Goal: Complete application form: Complete application form

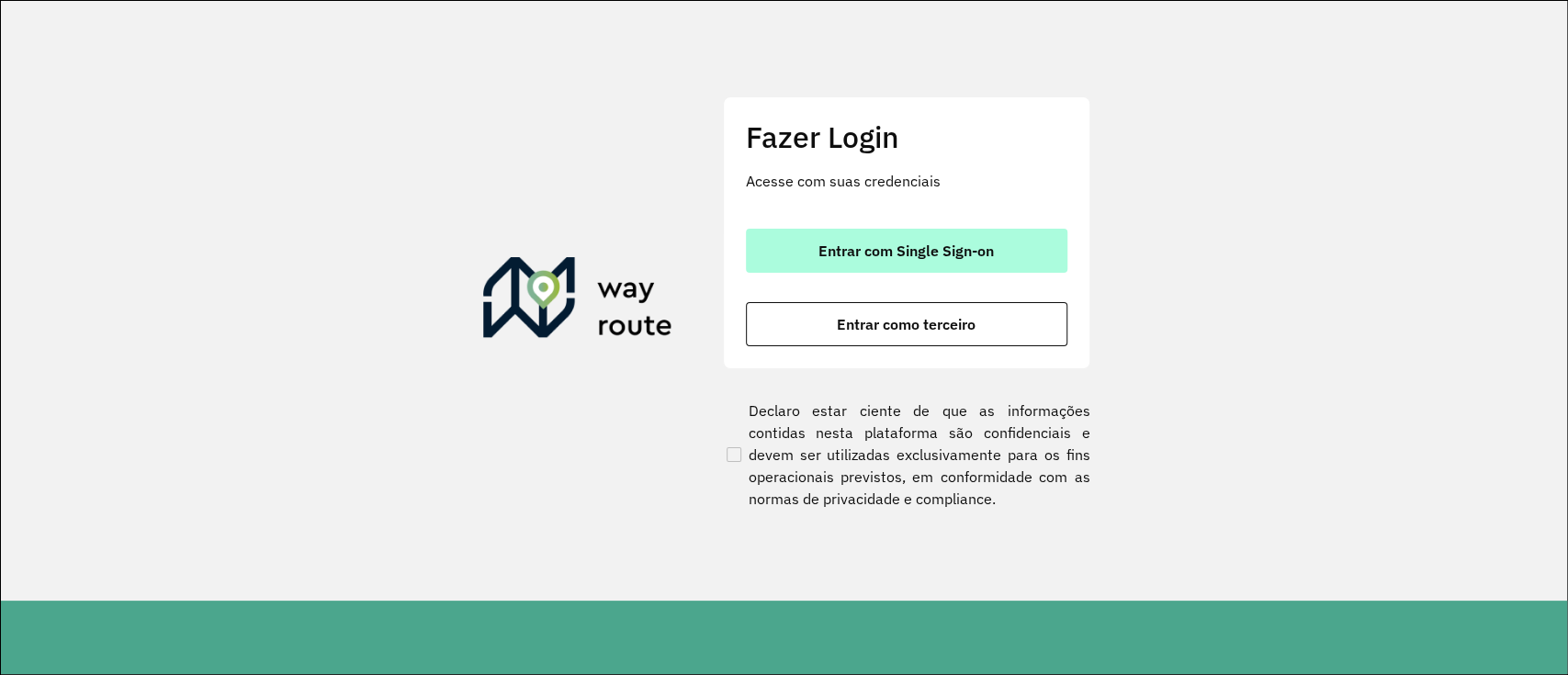
click at [960, 244] on span "Entrar com Single Sign-on" at bounding box center [905, 251] width 175 height 15
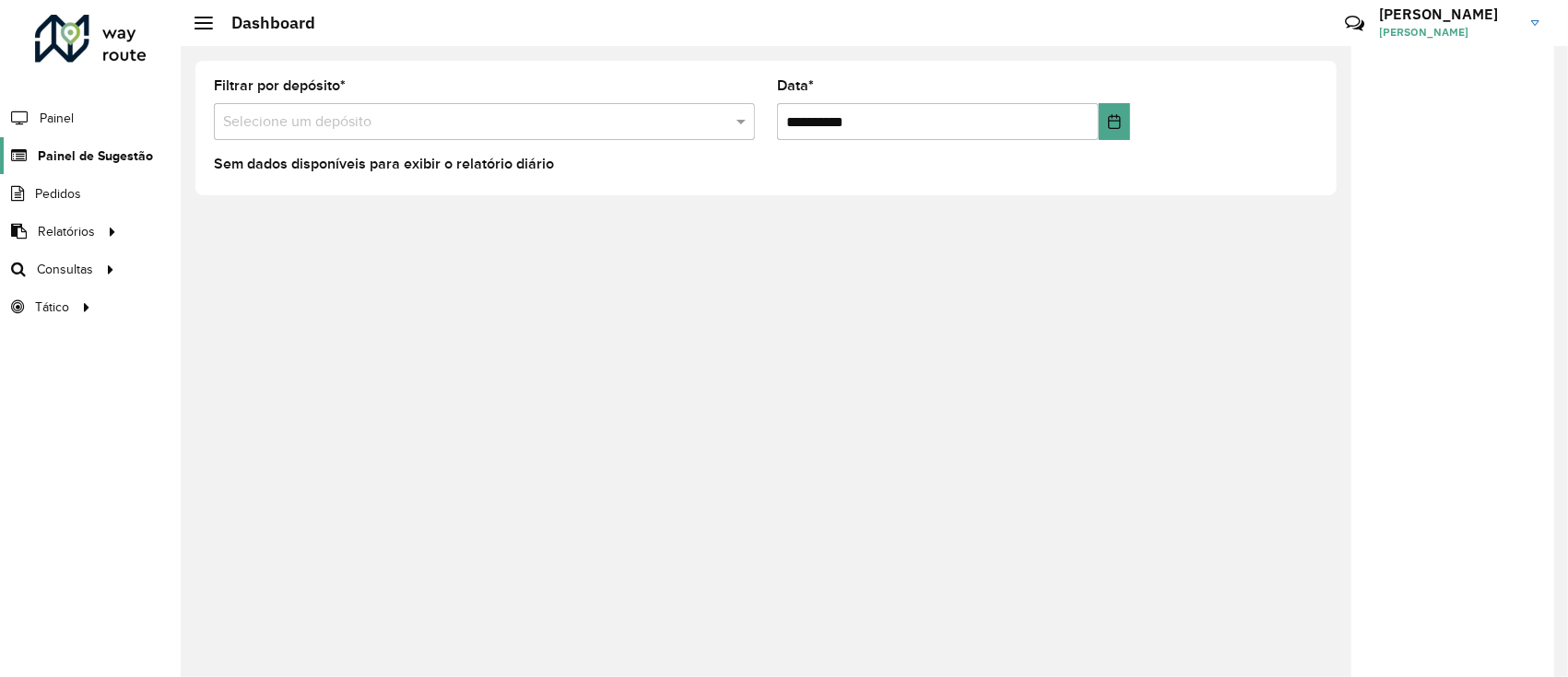
click at [87, 164] on span "Painel de Sugestão" at bounding box center [95, 156] width 115 height 19
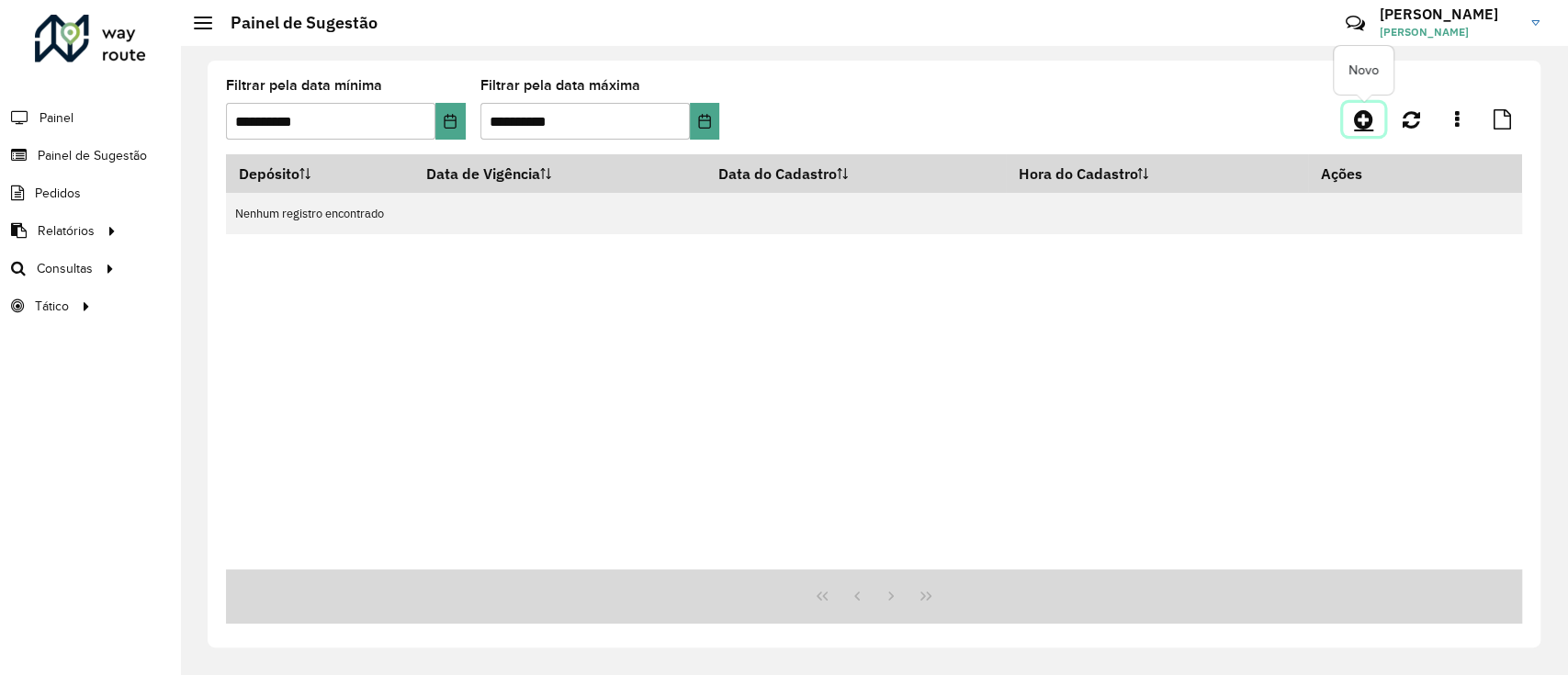
click at [1369, 122] on icon at bounding box center [1363, 119] width 19 height 22
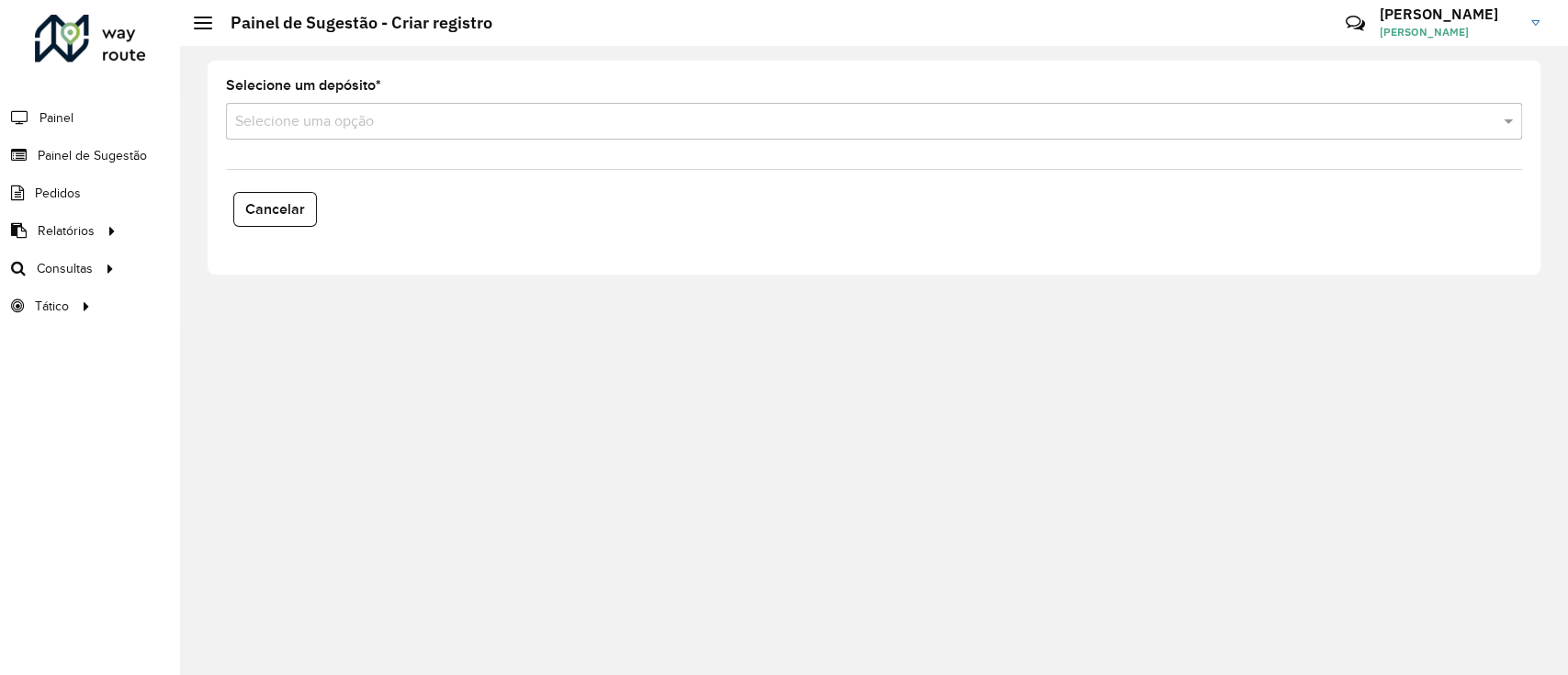
click at [1312, 123] on input "text" at bounding box center [855, 121] width 1241 height 22
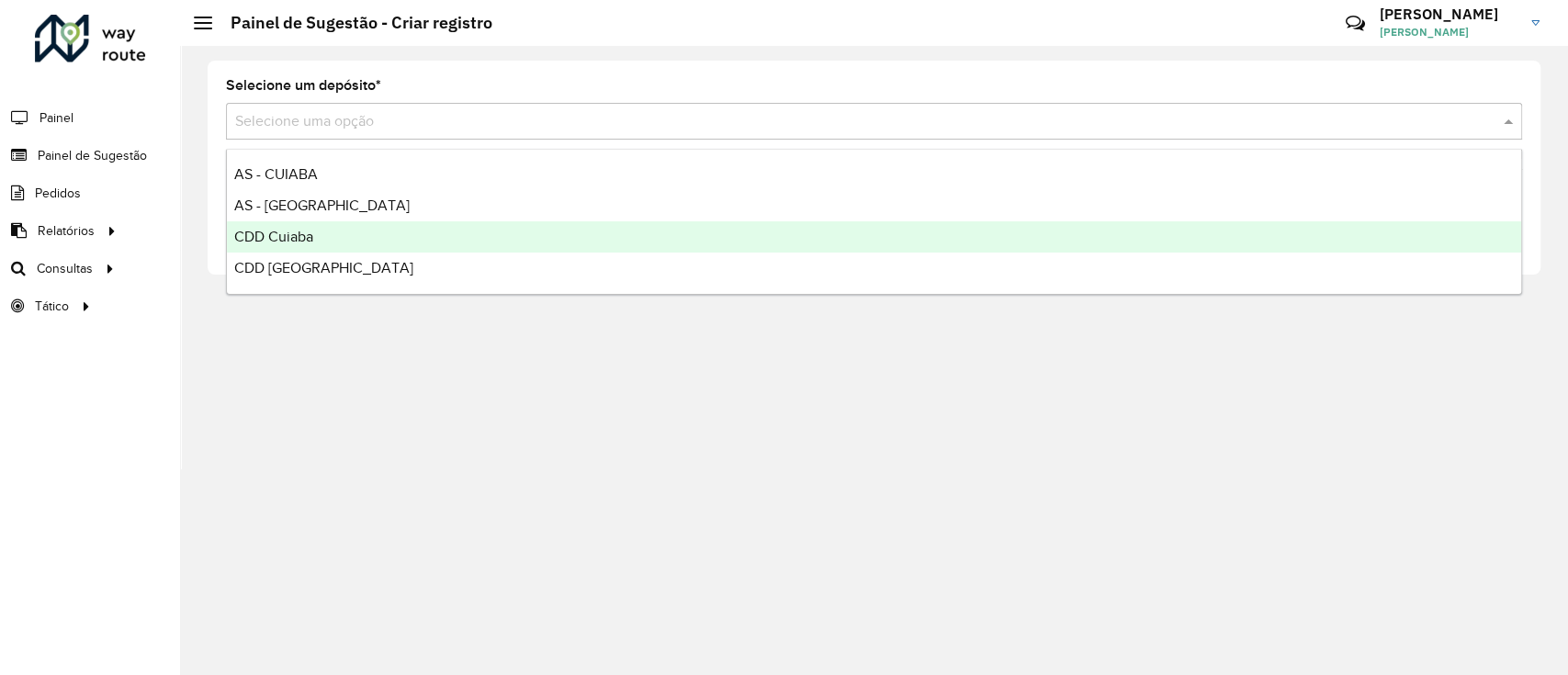
click at [876, 230] on div "CDD Cuiaba" at bounding box center [873, 237] width 1294 height 31
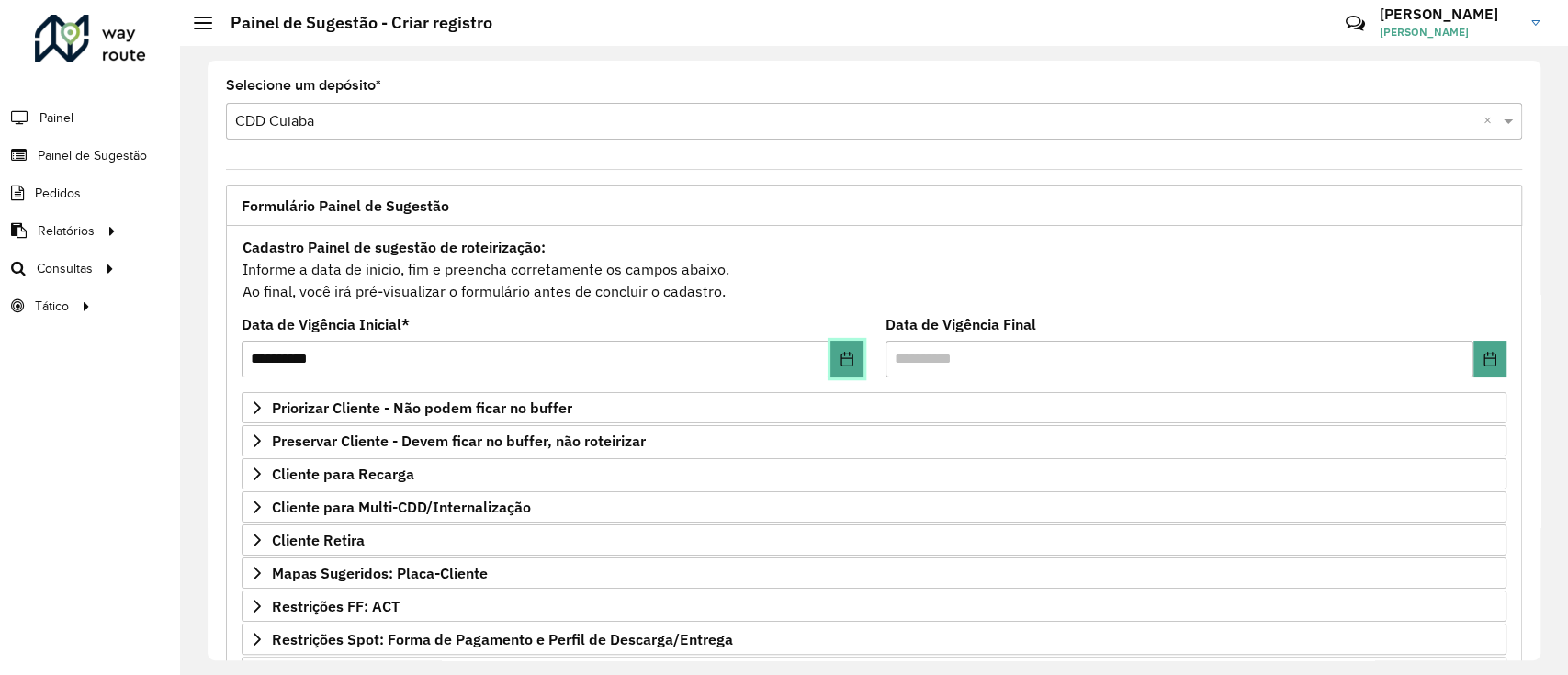
click at [848, 362] on icon "Choose Date" at bounding box center [847, 359] width 12 height 15
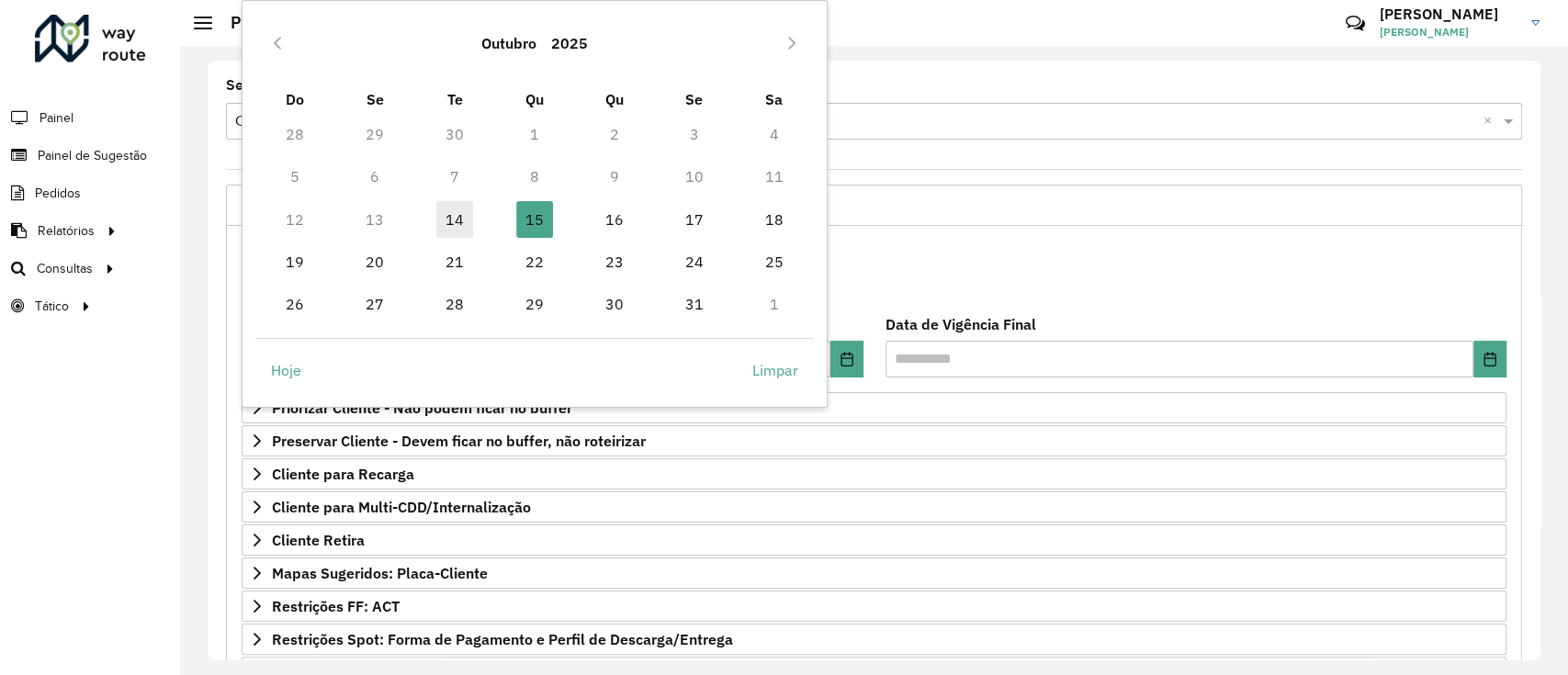
click at [465, 212] on span "14" at bounding box center [454, 219] width 37 height 37
type input "**********"
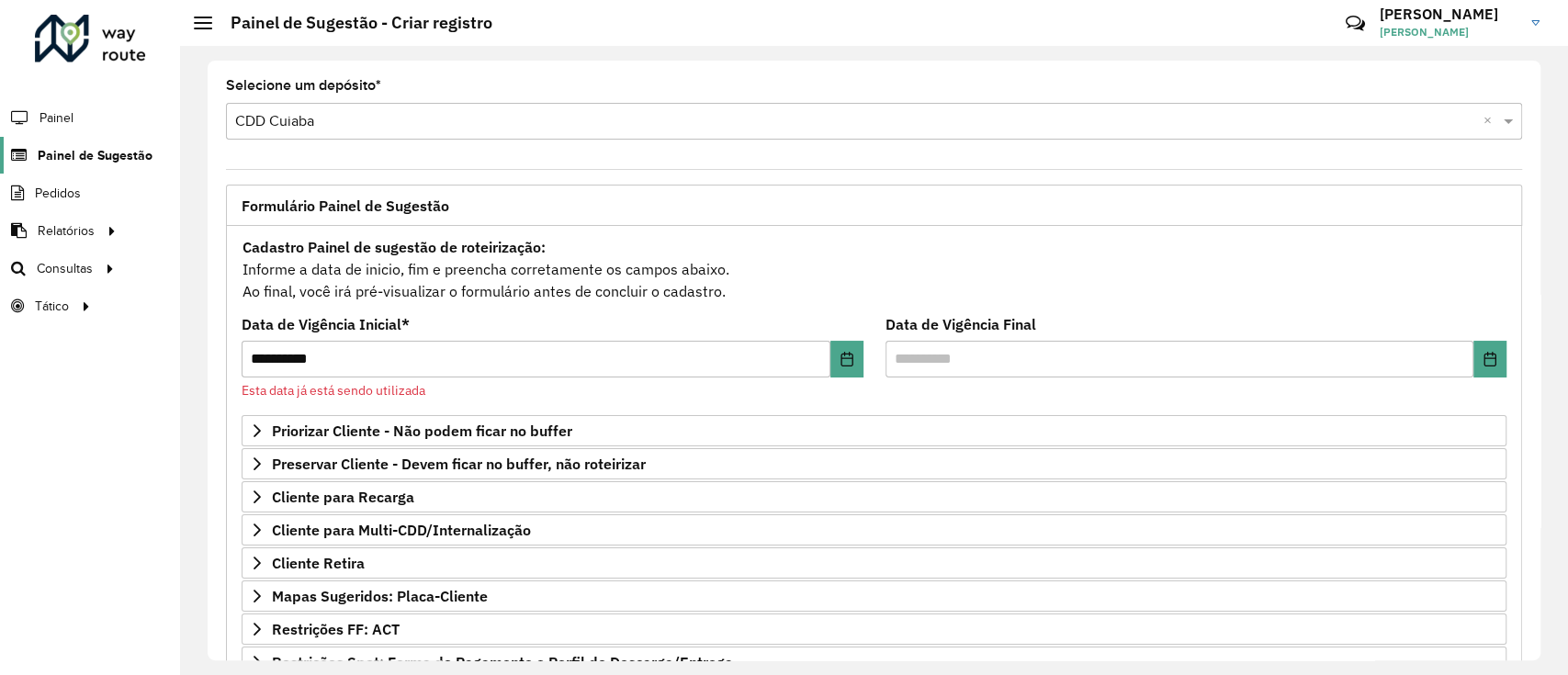
click at [108, 165] on link "Painel de Sugestão" at bounding box center [76, 155] width 153 height 37
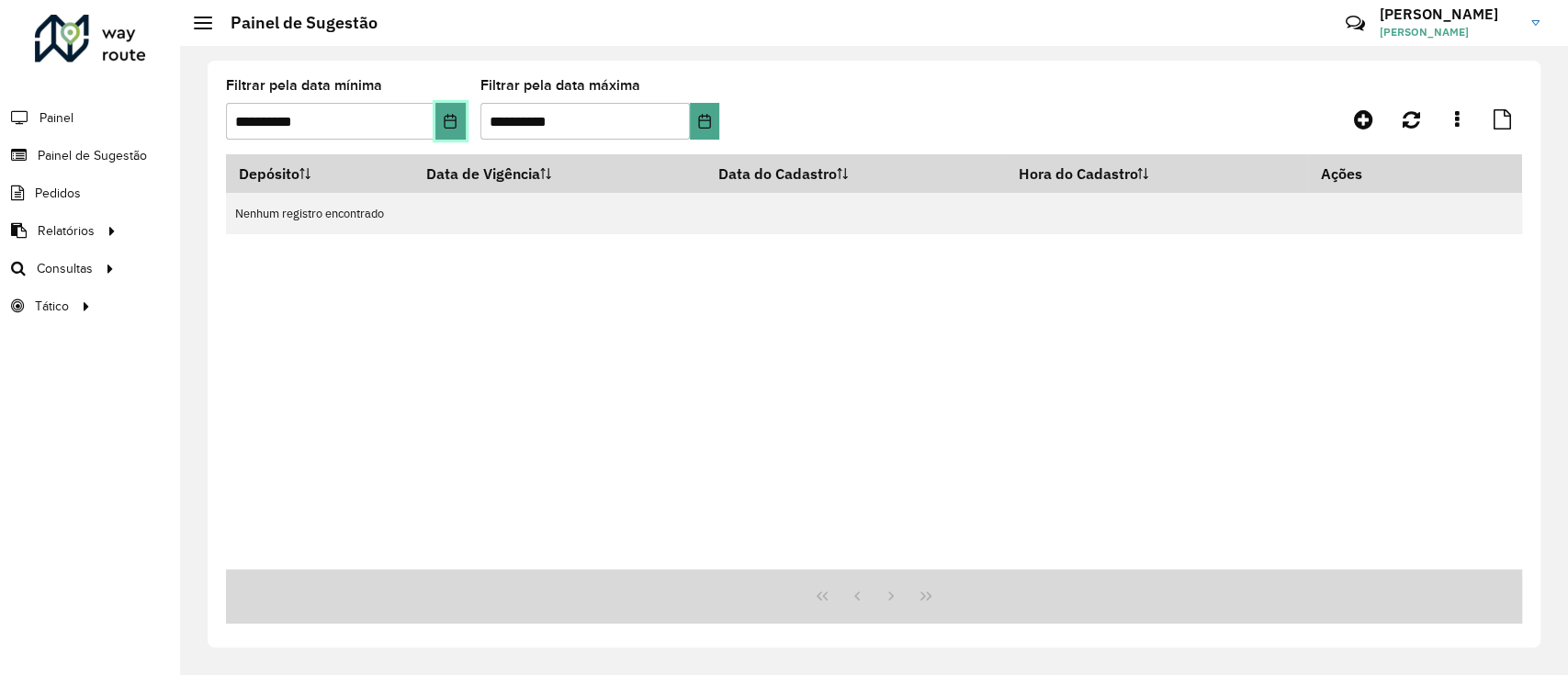
click at [451, 129] on button "Choose Date" at bounding box center [450, 121] width 30 height 37
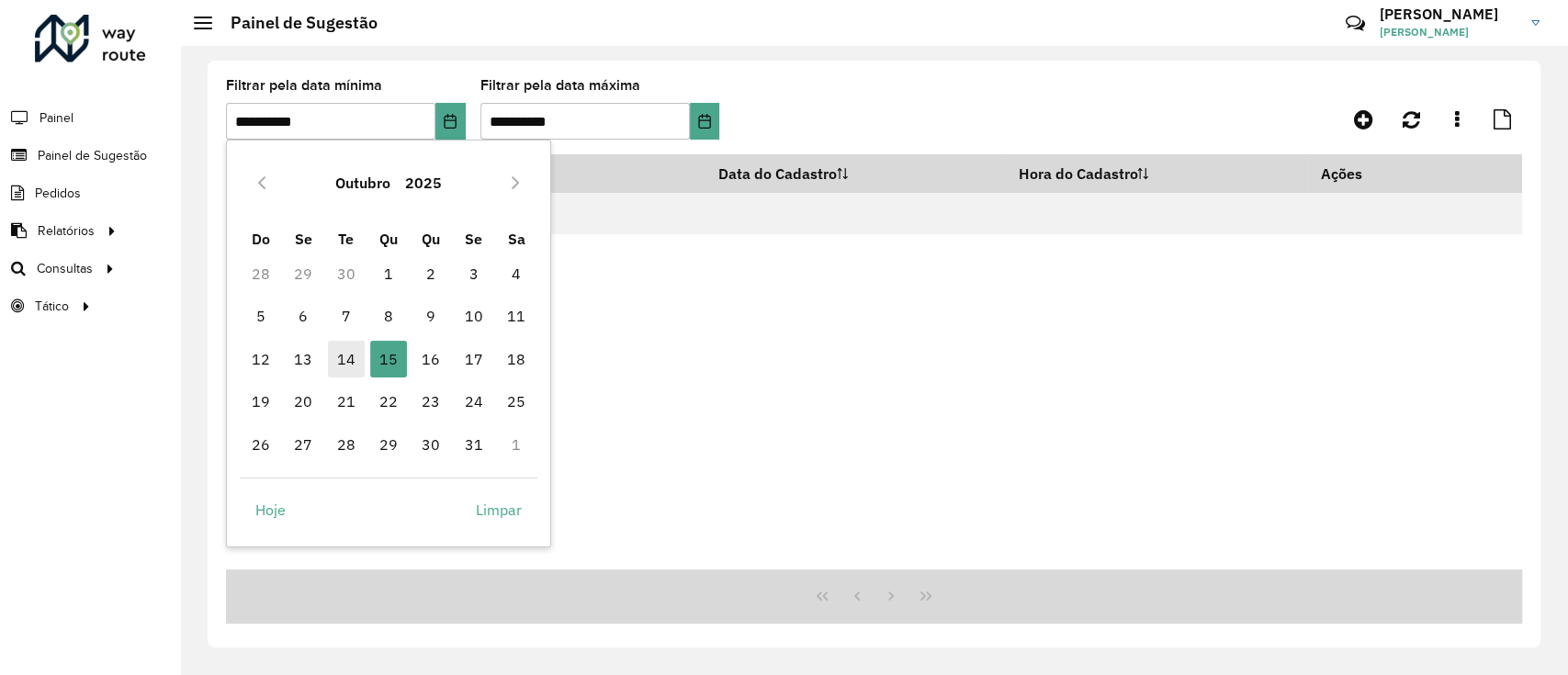
click at [346, 356] on span "14" at bounding box center [346, 359] width 37 height 37
type input "**********"
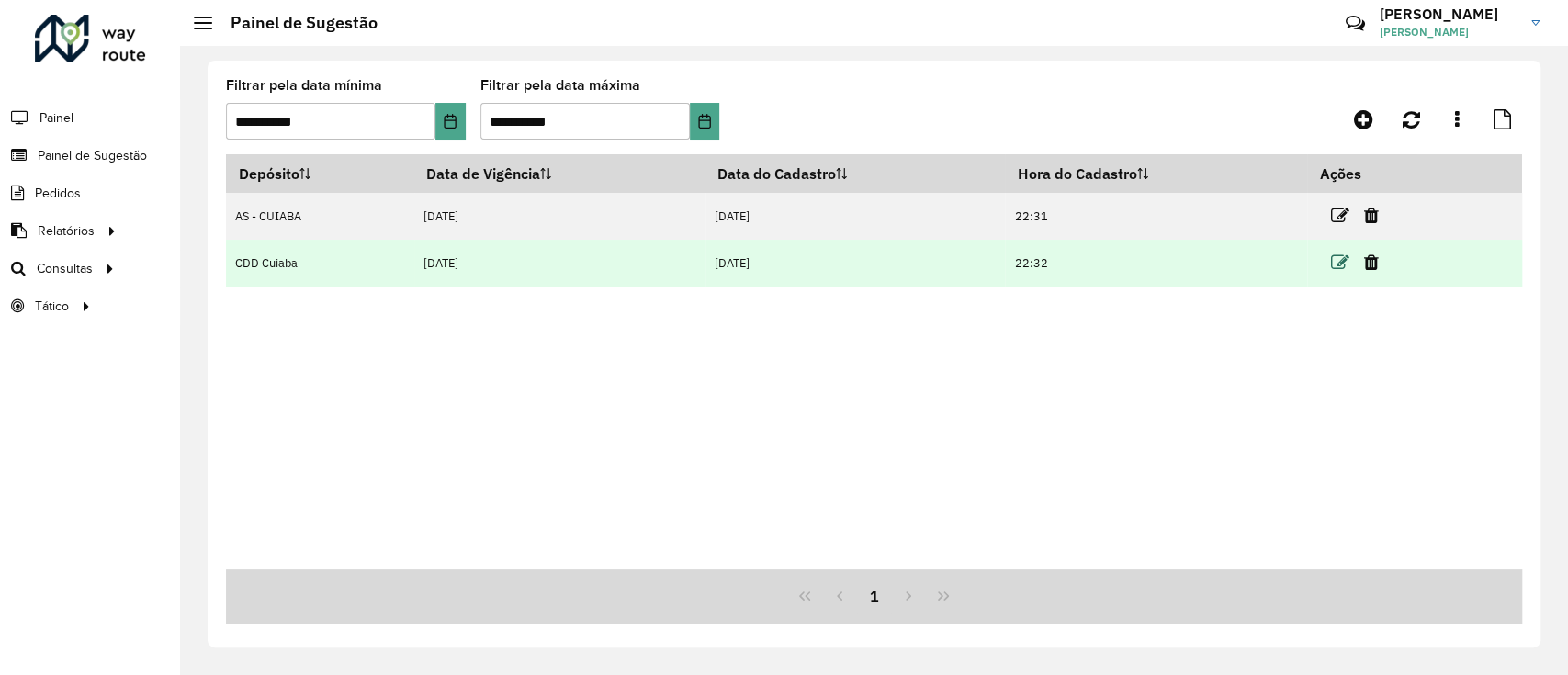
click at [1343, 263] on icon at bounding box center [1340, 262] width 18 height 18
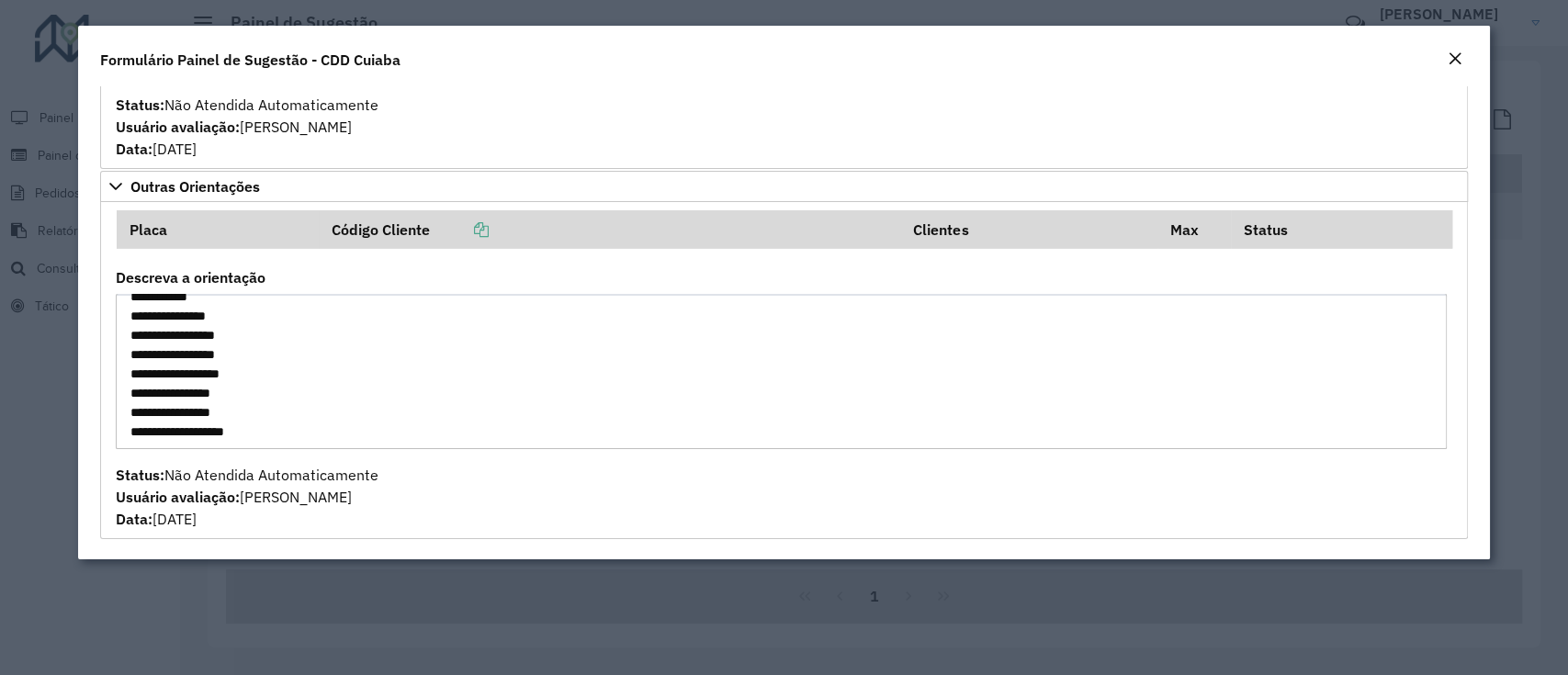
scroll to position [18, 0]
